Goal: Browse casually: Explore the website without a specific task or goal

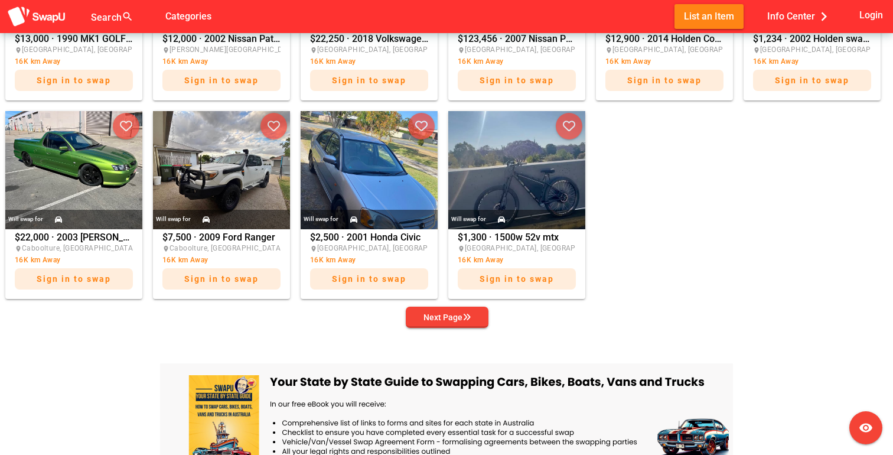
scroll to position [688, 0]
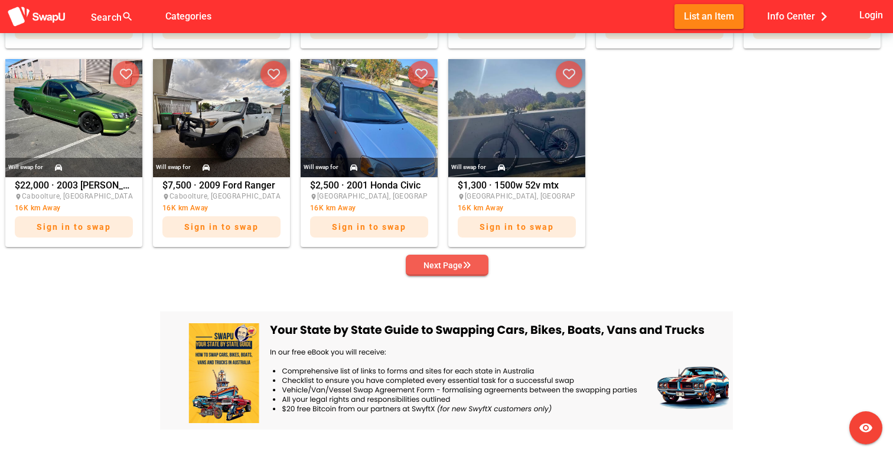
click at [473, 271] on span "Next Page" at bounding box center [447, 265] width 64 height 17
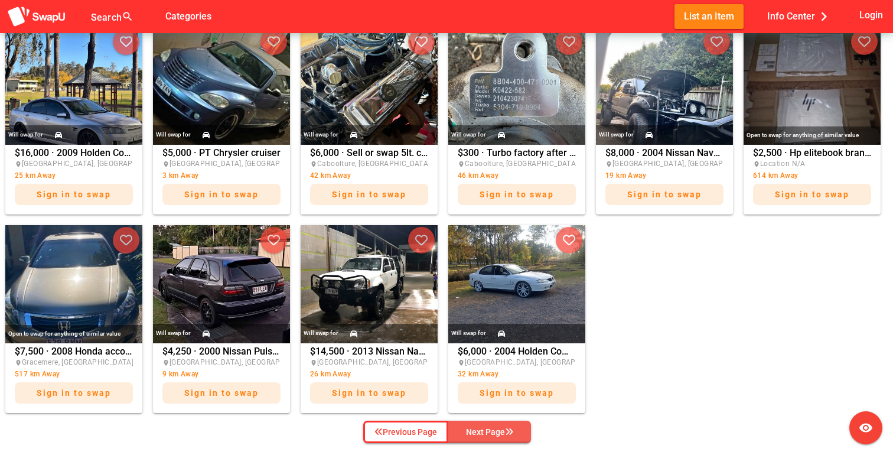
scroll to position [530, 0]
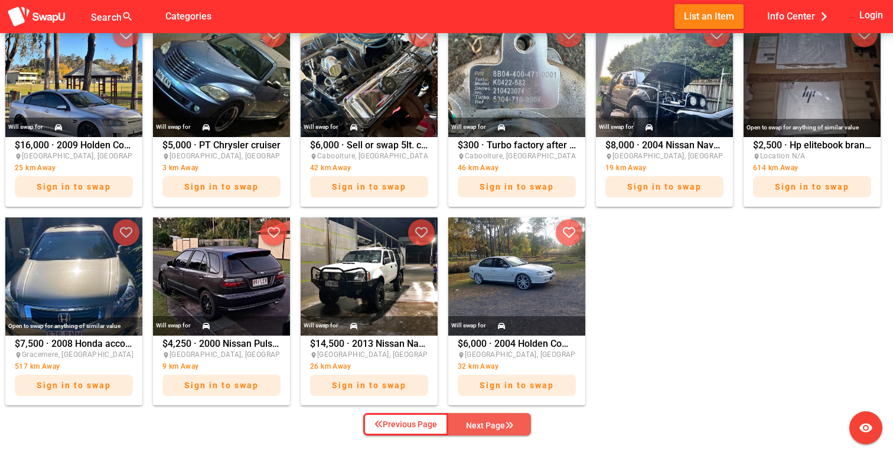
click at [502, 422] on div "Next Page" at bounding box center [489, 425] width 47 height 14
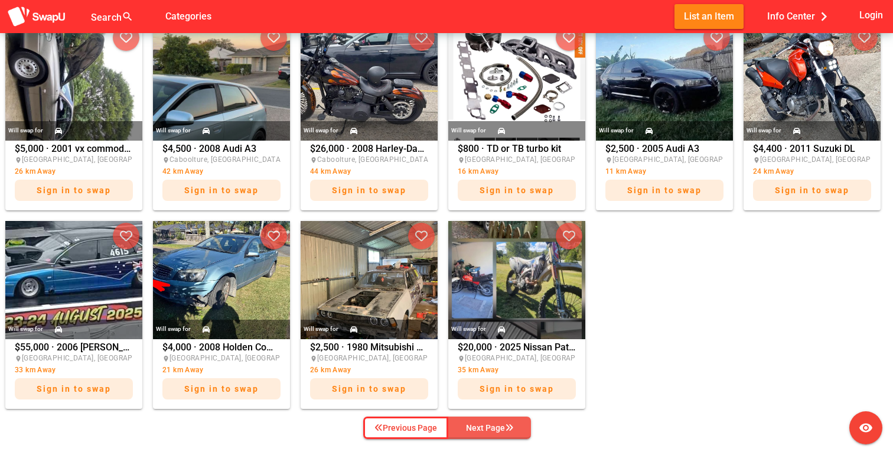
scroll to position [525, 0]
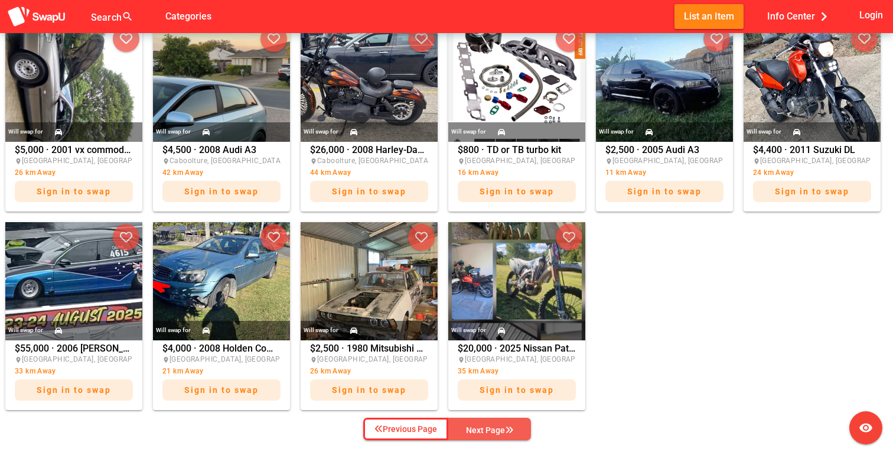
click at [506, 428] on icon "button" at bounding box center [509, 430] width 8 height 8
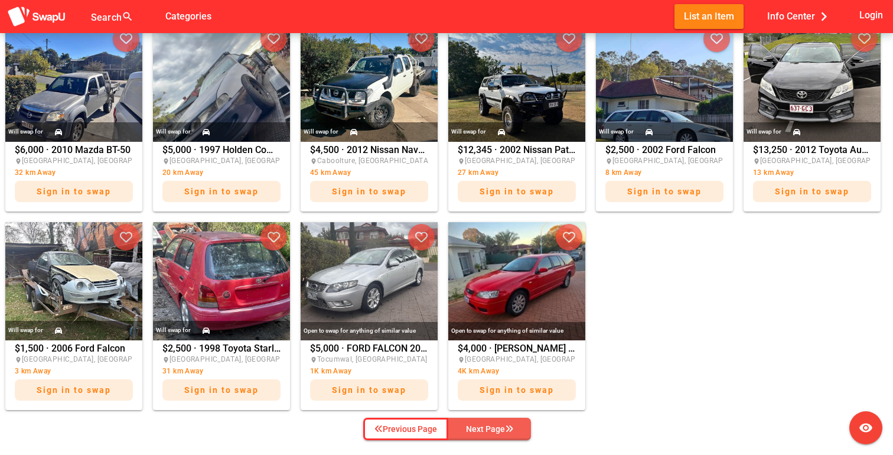
click at [506, 428] on icon "button" at bounding box center [509, 429] width 8 height 8
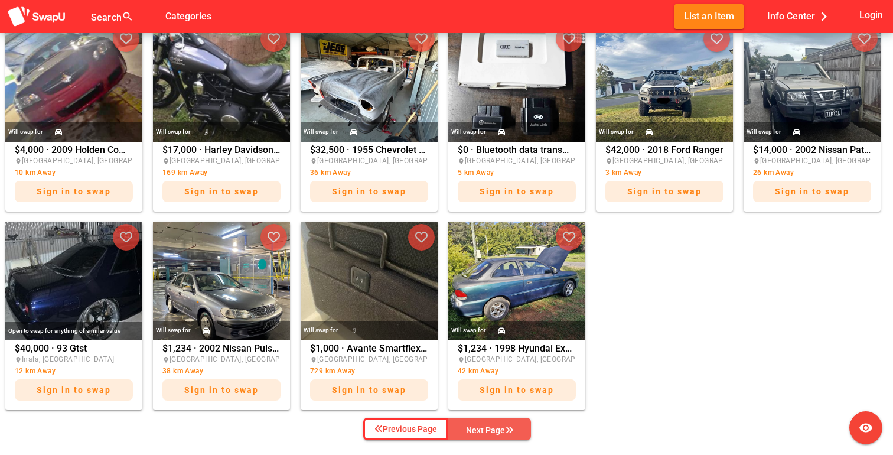
click at [506, 428] on icon "button" at bounding box center [509, 430] width 8 height 8
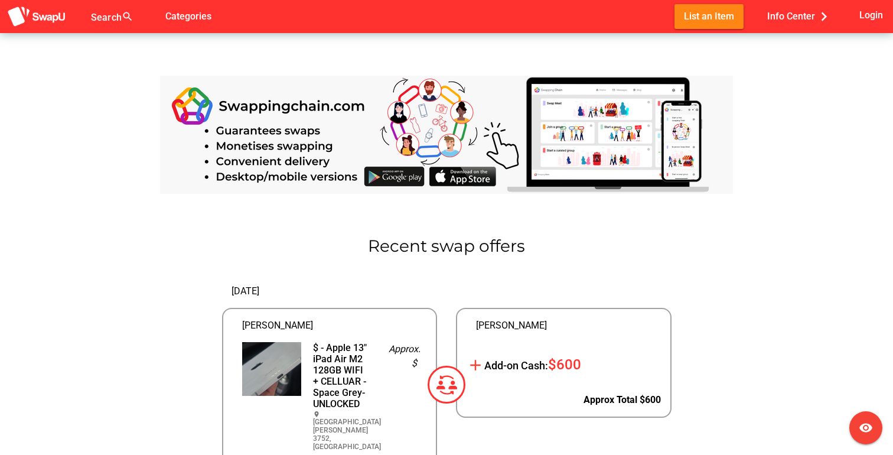
scroll to position [1255, 0]
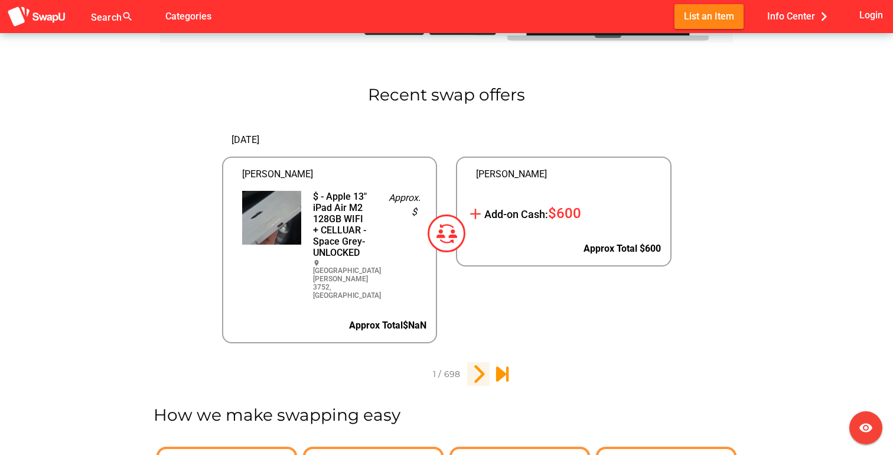
click at [481, 364] on icon "2" at bounding box center [478, 374] width 20 height 20
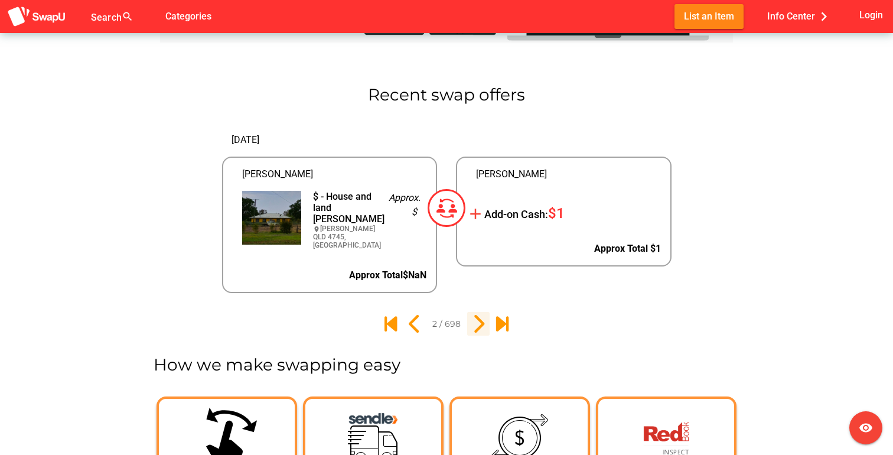
click at [471, 325] on icon "3" at bounding box center [478, 324] width 20 height 20
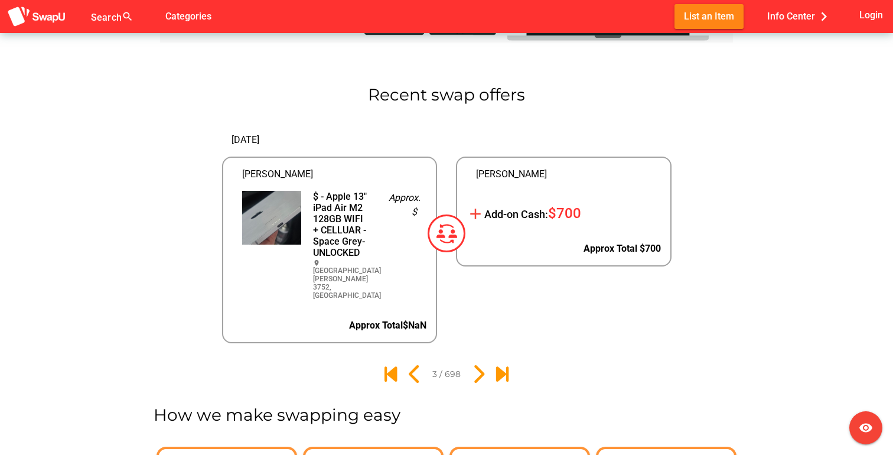
click at [473, 361] on div at bounding box center [446, 373] width 135 height 25
click at [473, 364] on icon "4" at bounding box center [478, 374] width 20 height 20
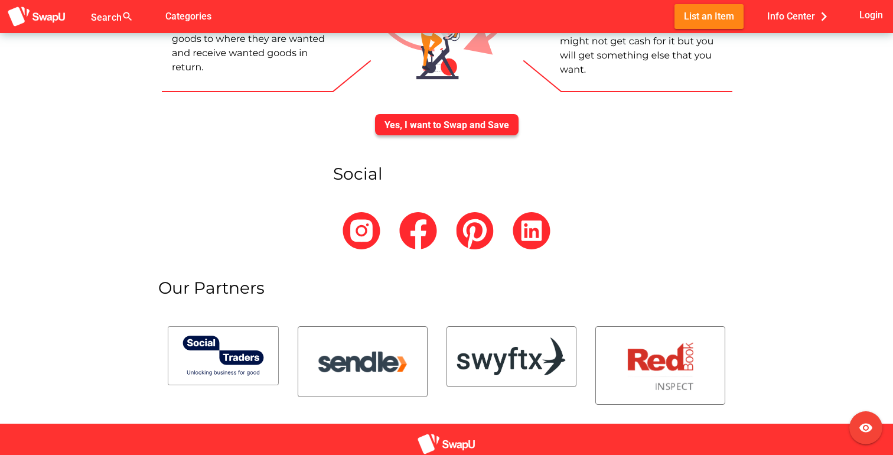
scroll to position [4335, 0]
